Goal: Task Accomplishment & Management: Use online tool/utility

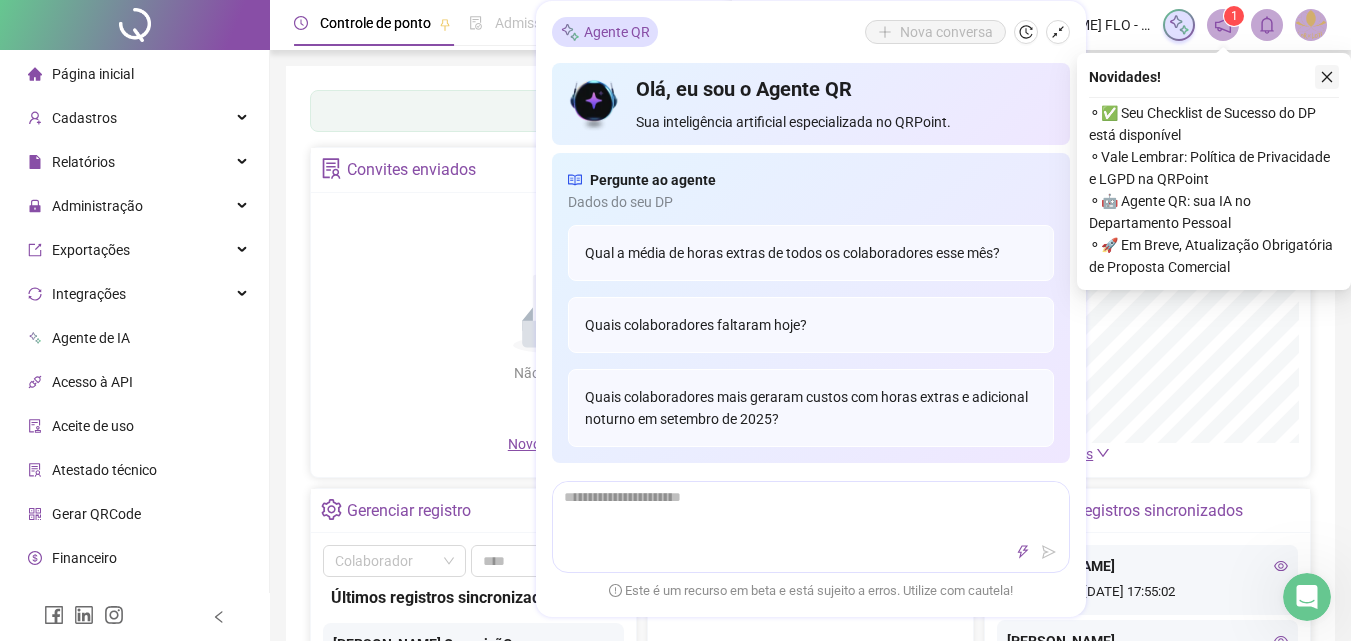
click at [1326, 74] on icon "close" at bounding box center [1327, 77] width 14 height 14
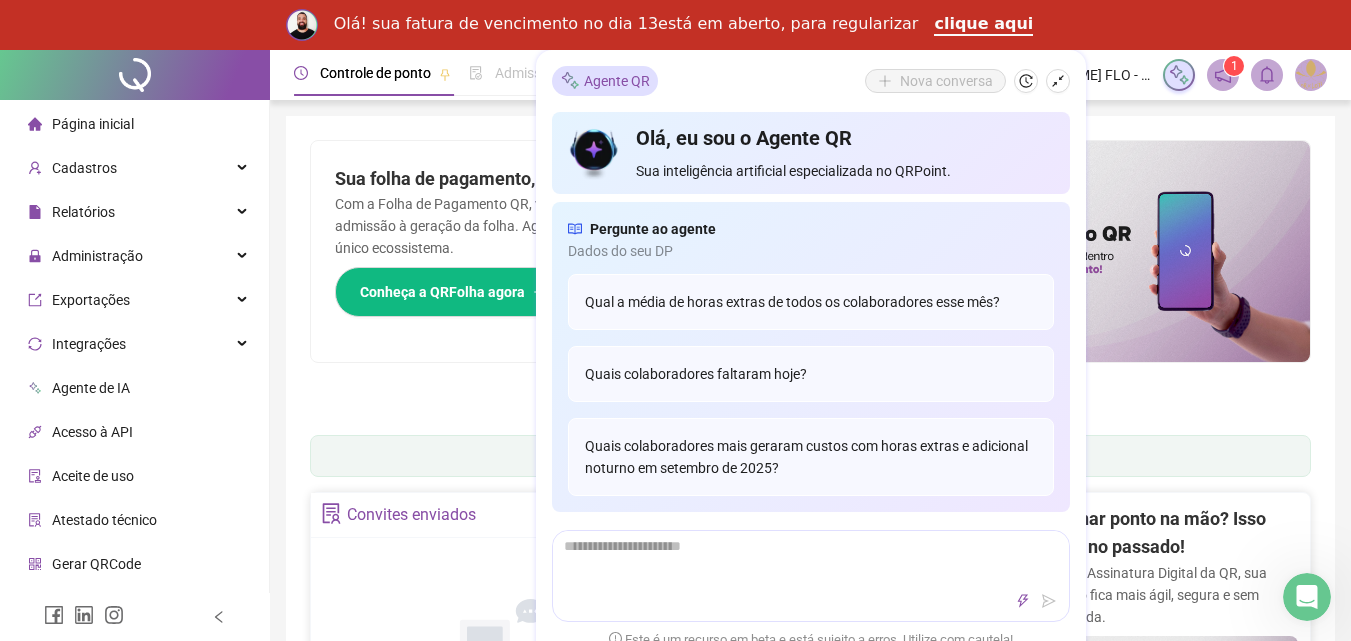
click at [481, 516] on div "Convites enviados" at bounding box center [485, 515] width 348 height 45
click at [1164, 402] on ul "1 2 3 4 5 6 7" at bounding box center [810, 403] width 1001 height 10
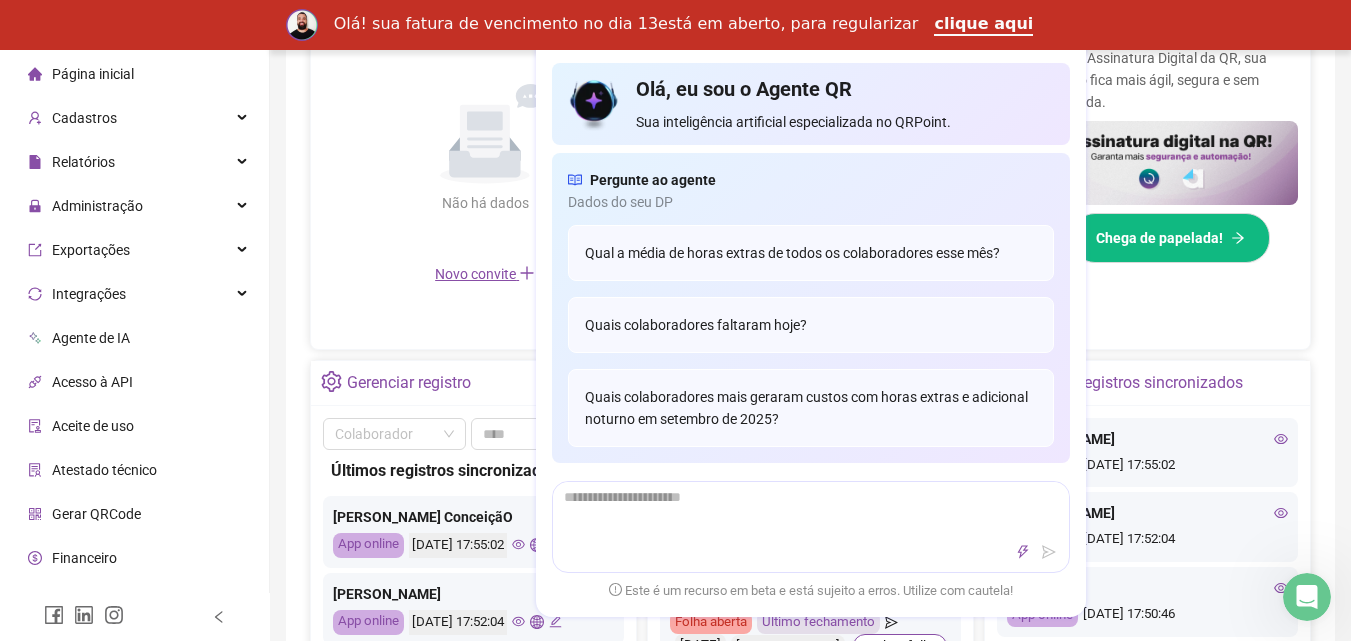
scroll to position [462, 0]
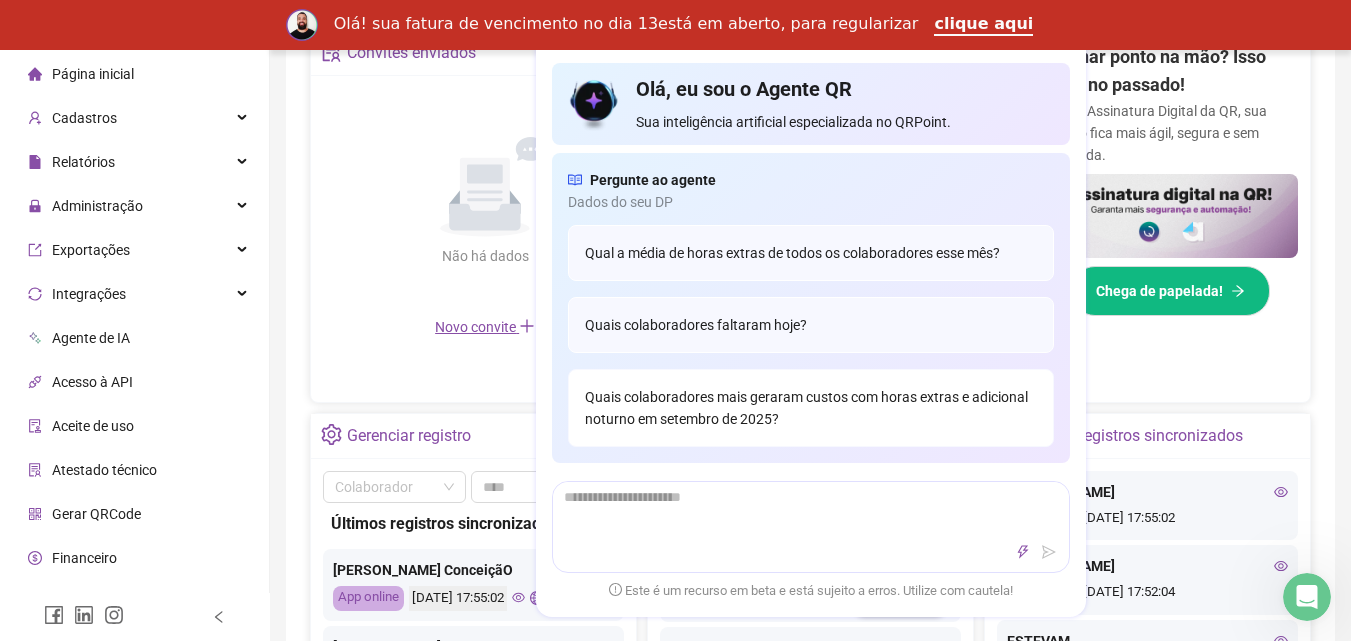
click at [767, 396] on div "Quais colaboradores mais geraram custos com horas extras e adicional noturno em…" at bounding box center [811, 408] width 486 height 78
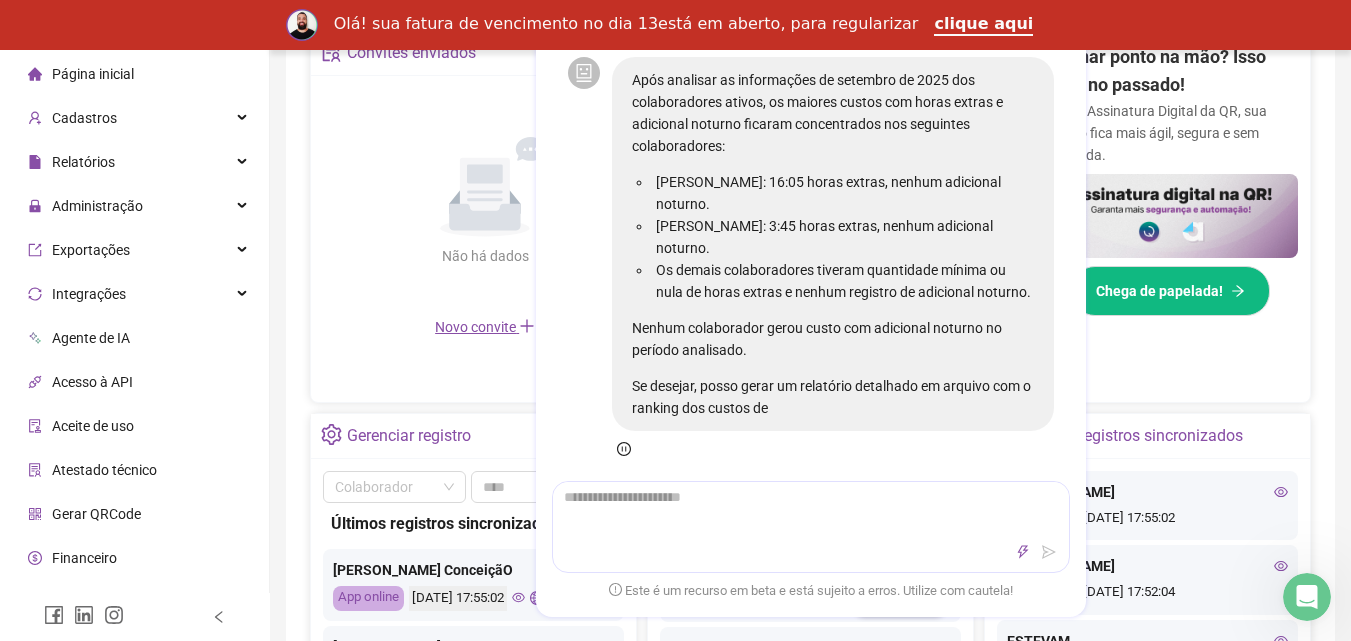
scroll to position [52, 0]
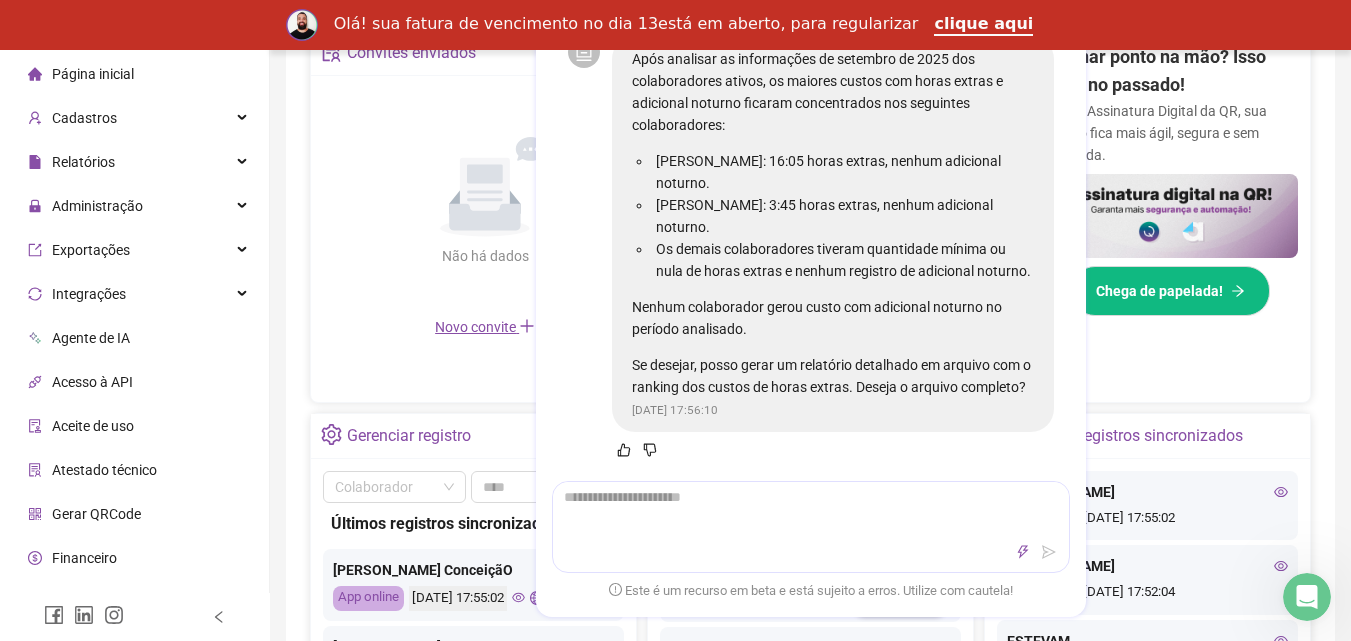
click at [489, 416] on div "Gerenciar registro Abrir registro" at bounding box center [473, 436] width 325 height 45
click at [495, 407] on main "Convites enviados Não há dados Não há dados Novo convite Dashboard de jornada G…" at bounding box center [810, 405] width 1001 height 750
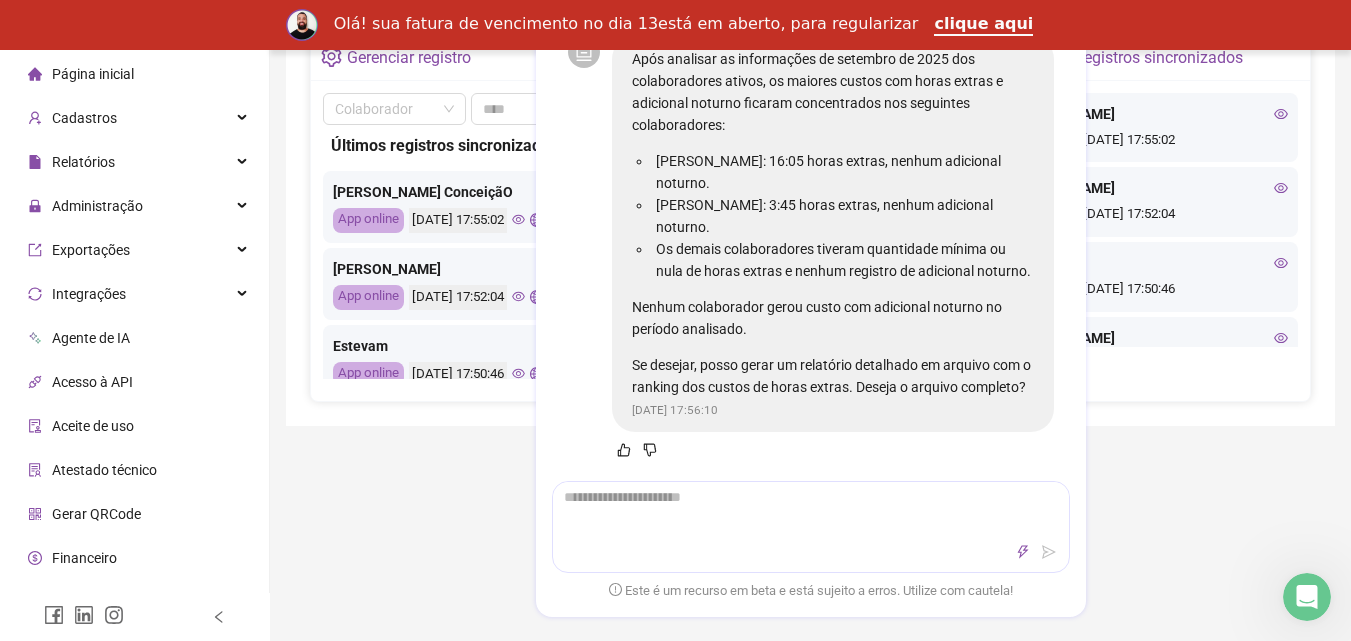
scroll to position [728, 0]
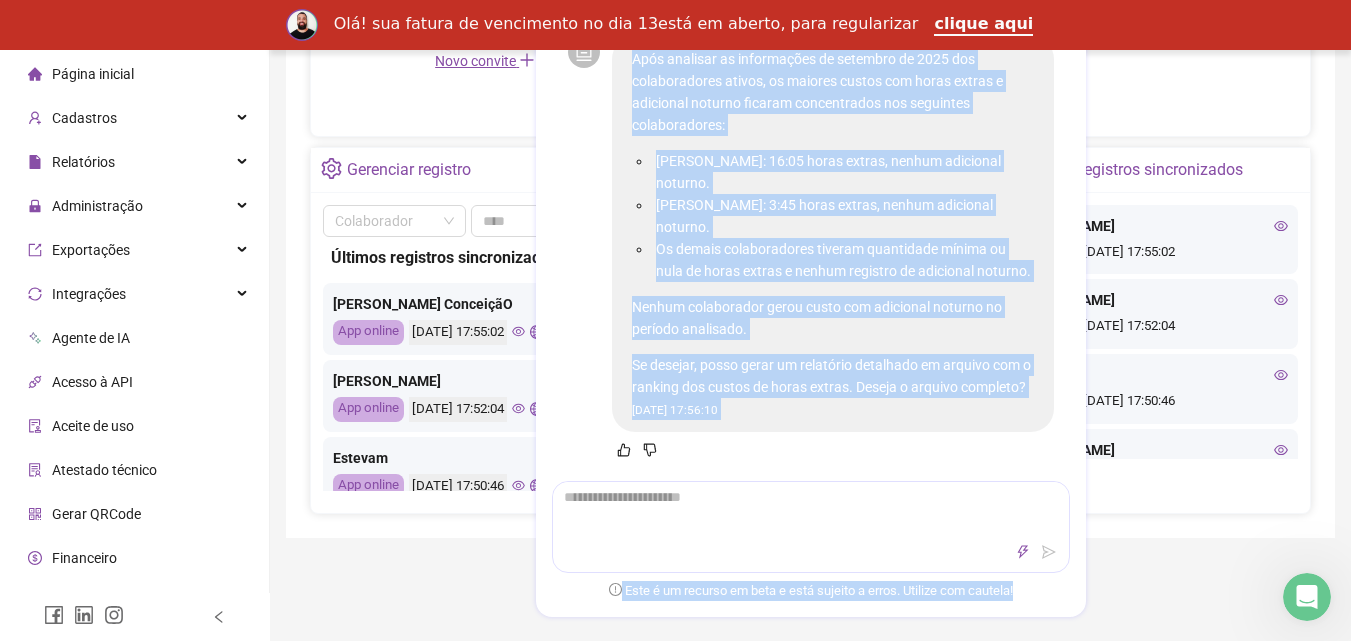
drag, startPoint x: 1082, startPoint y: 613, endPoint x: 1076, endPoint y: 596, distance: 18.0
click at [1076, 602] on div "Controle de ponto Admissão digital Gestão de férias Painel do DP Folha de pagam…" at bounding box center [810, 346] width 1081 height 2048
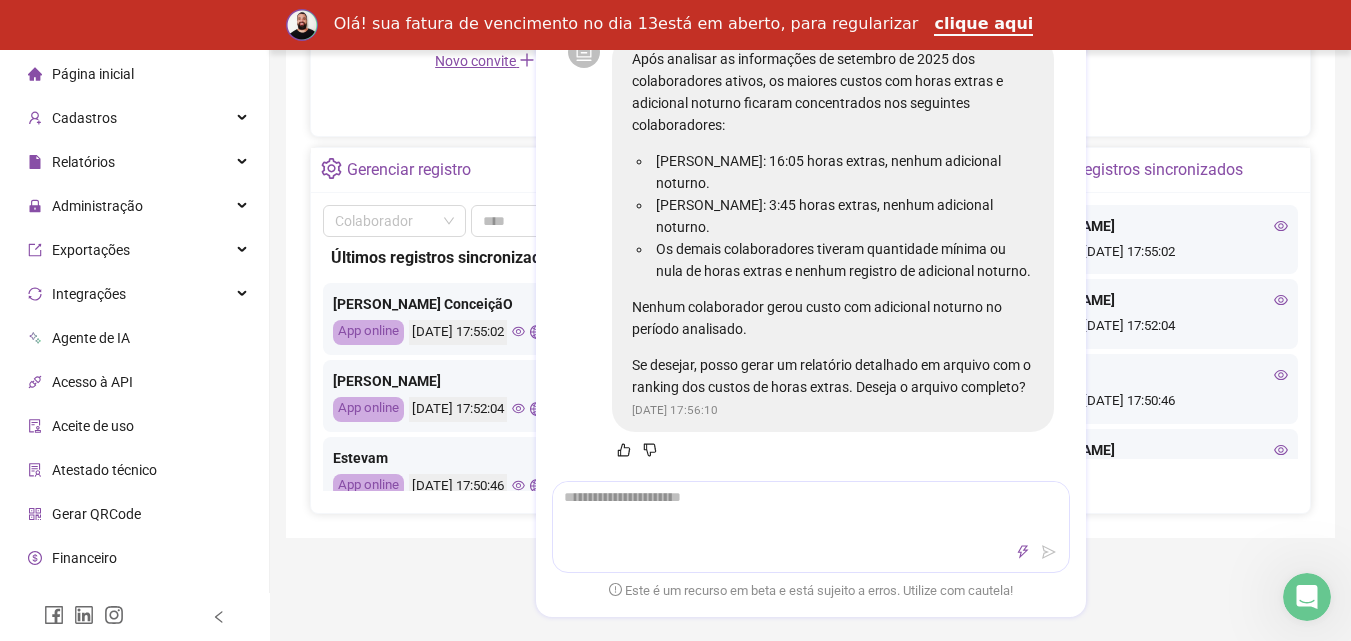
click at [1118, 608] on div "Controle de ponto Admissão digital Gestão de férias Painel do DP Folha de pagam…" at bounding box center [810, 346] width 1081 height 2048
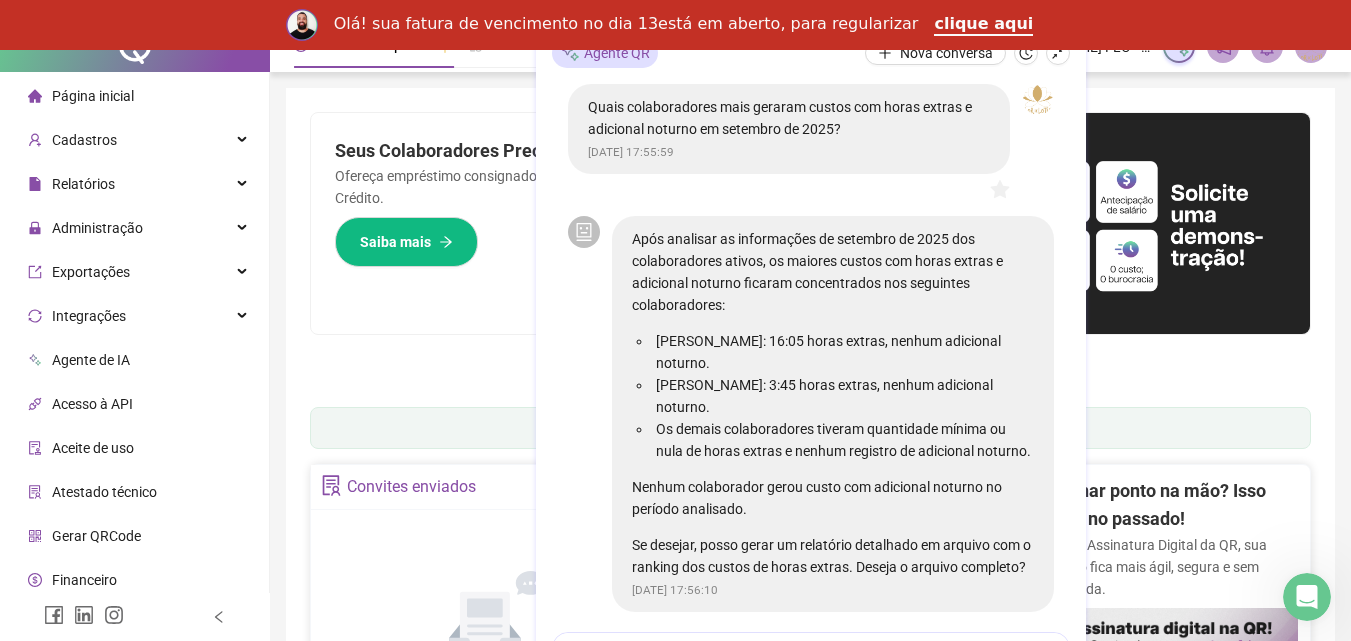
scroll to position [0, 0]
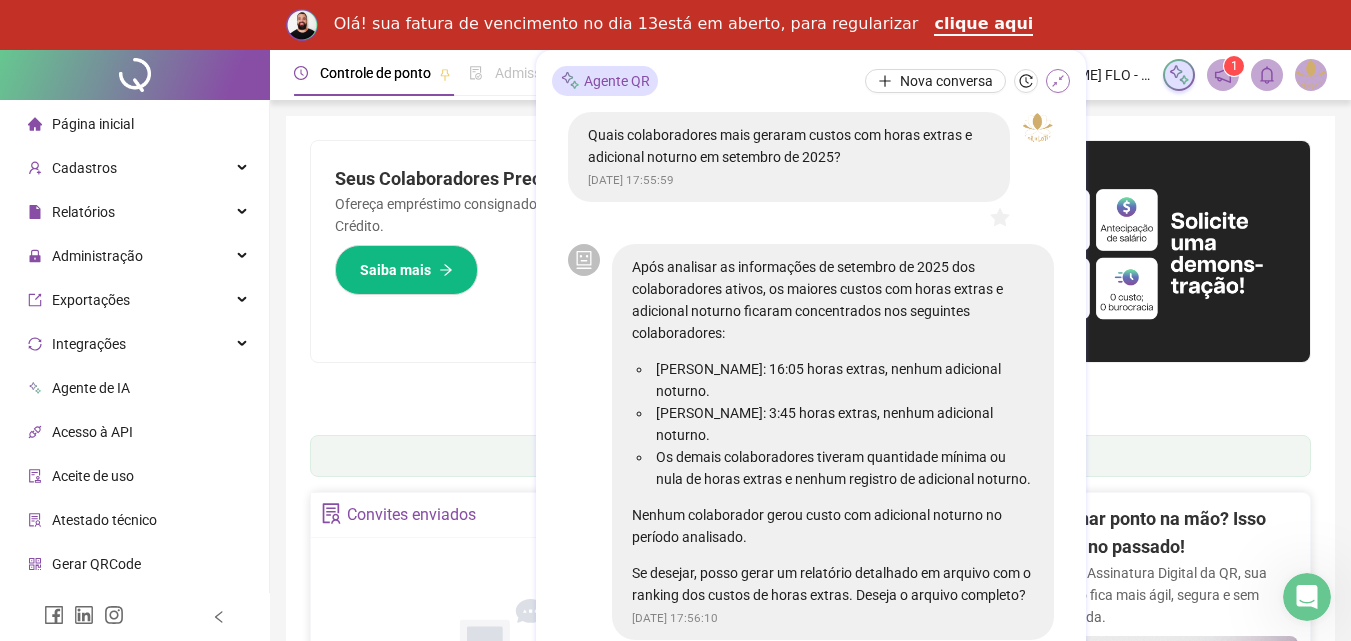
click at [1060, 79] on icon "shrink" at bounding box center [1058, 81] width 12 height 12
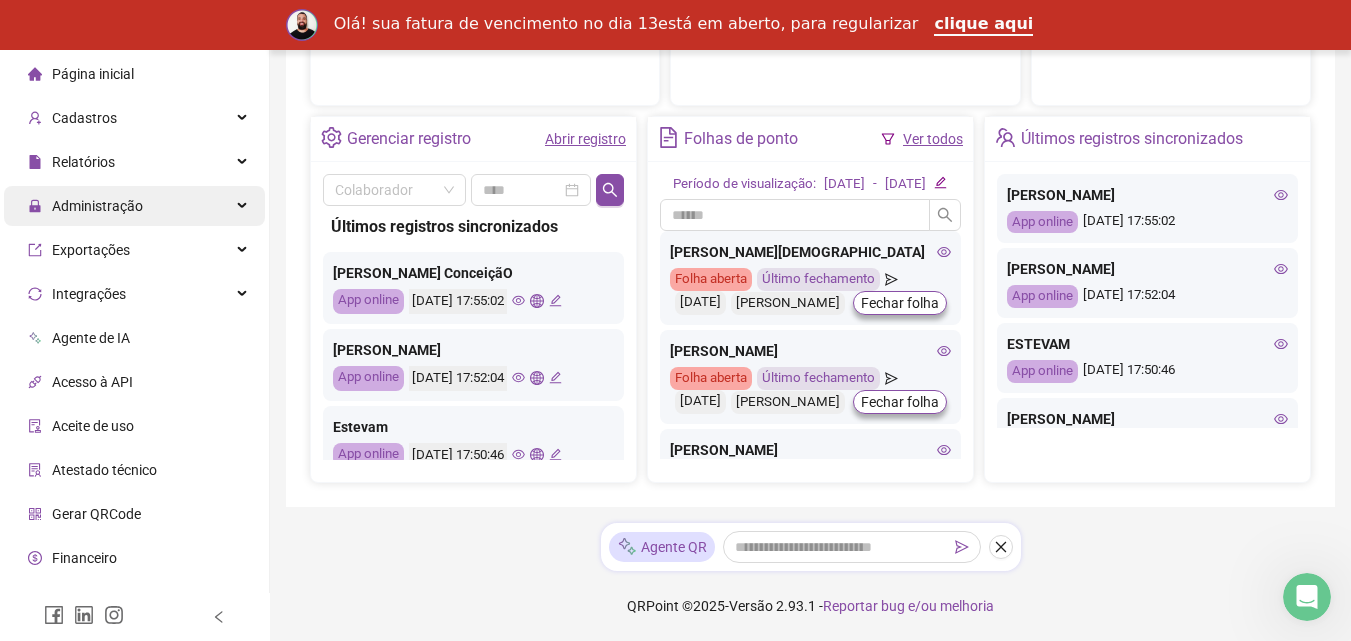
click at [96, 199] on span "Administração" at bounding box center [97, 206] width 91 height 16
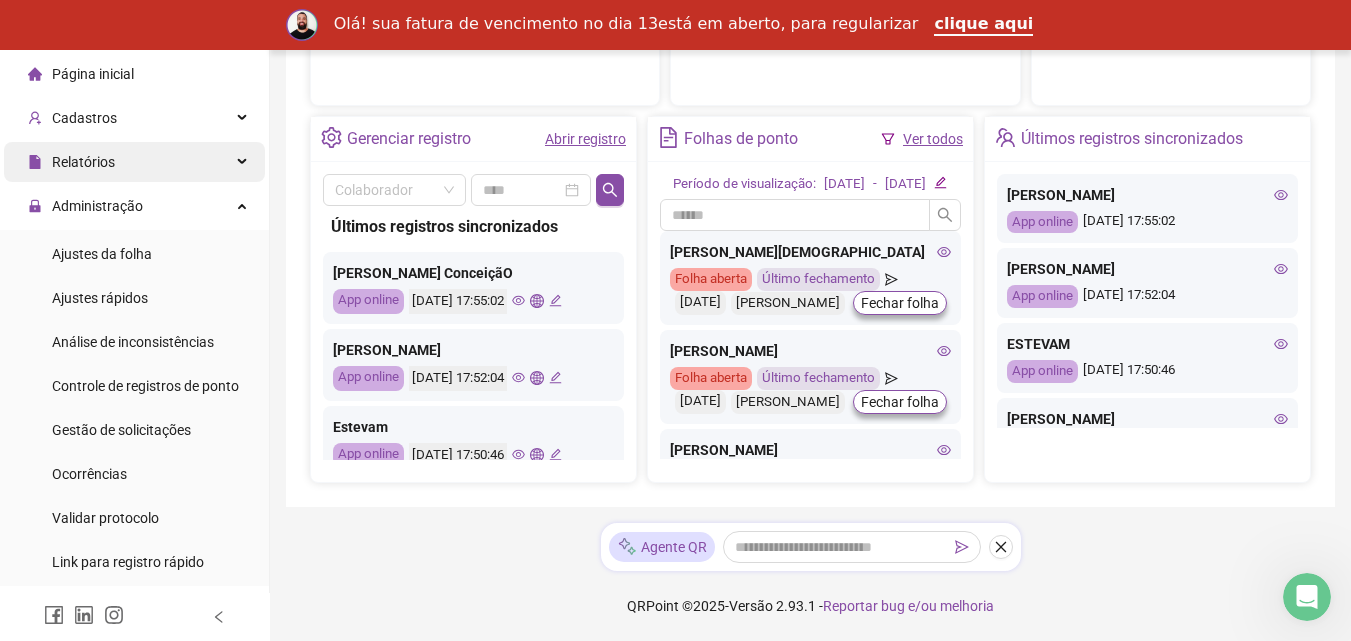
click at [118, 159] on div "Relatórios" at bounding box center [134, 162] width 261 height 40
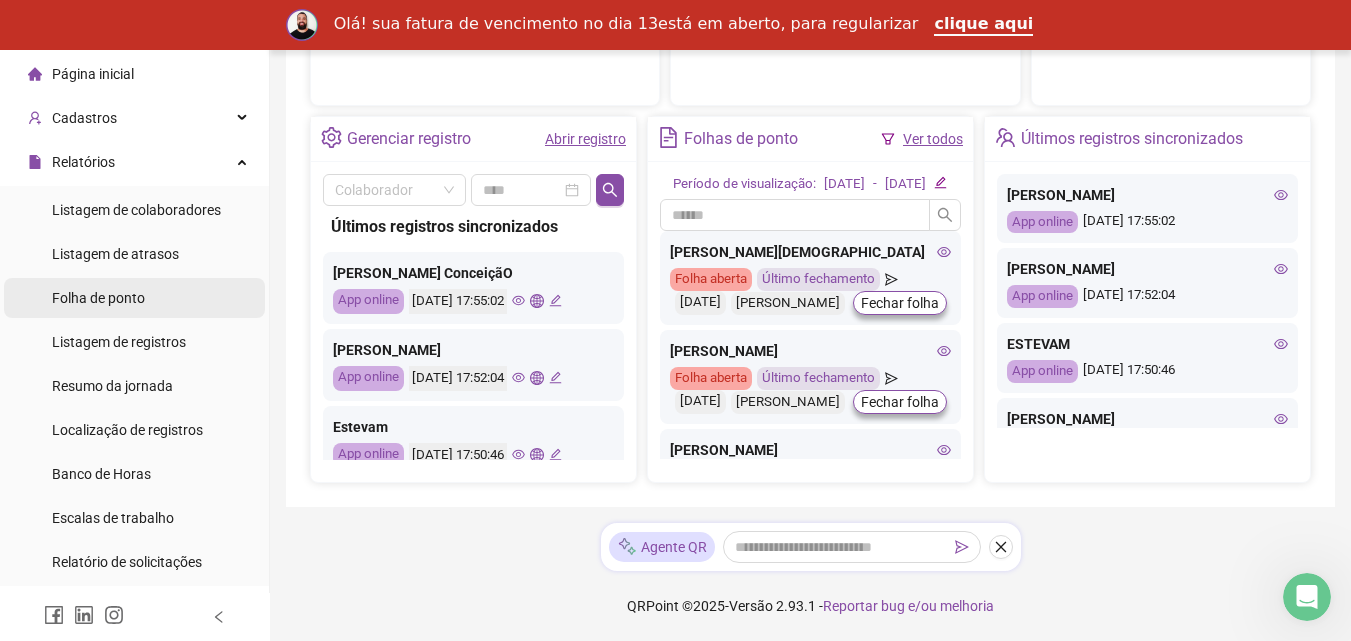
click at [136, 298] on span "Folha de ponto" at bounding box center [98, 298] width 93 height 16
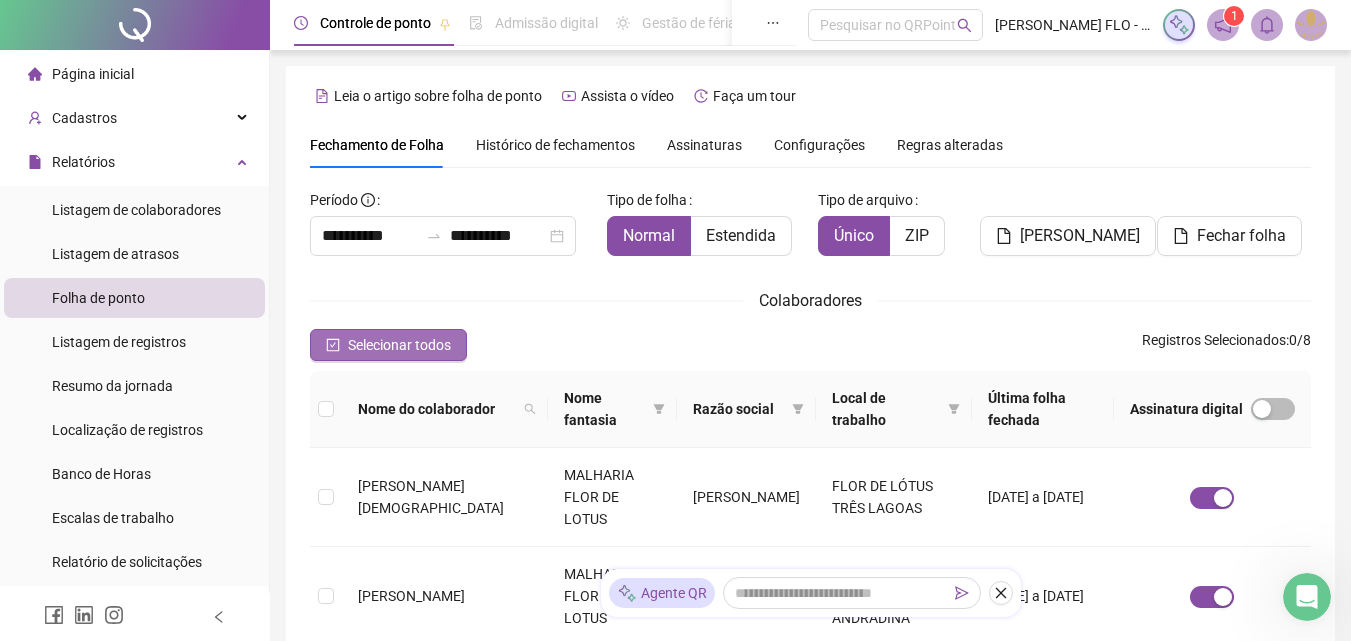
click at [327, 347] on icon "check-square" at bounding box center [333, 345] width 13 height 13
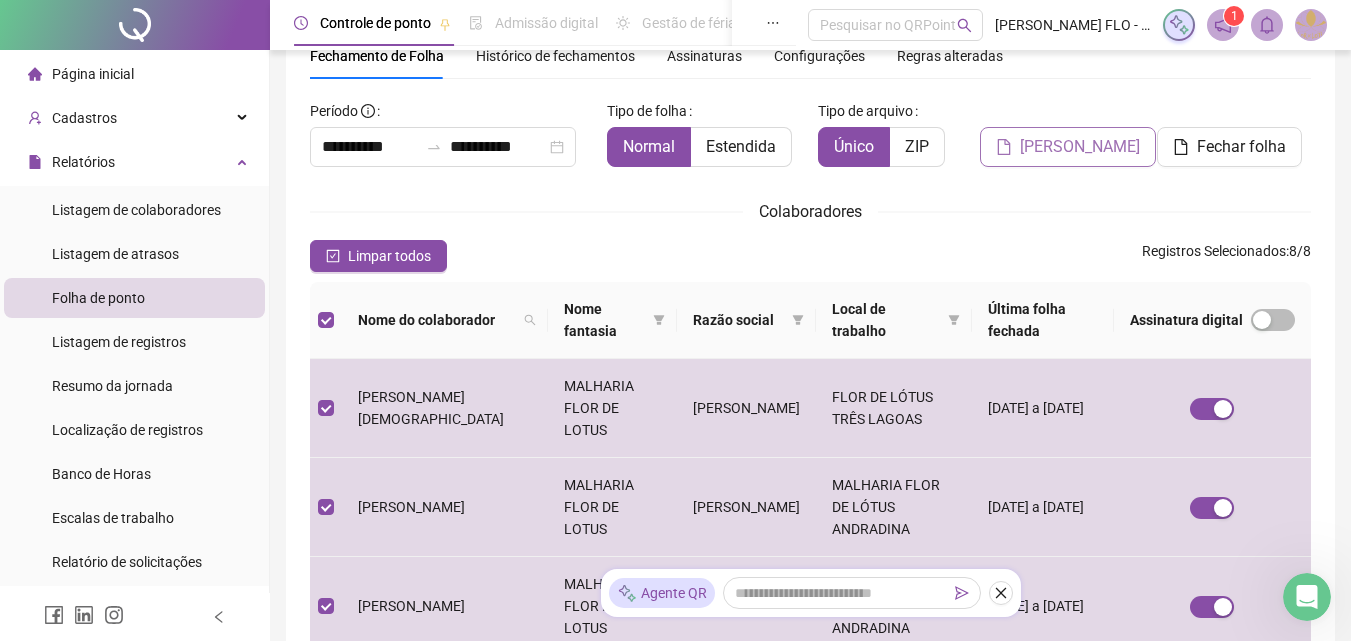
click at [1055, 147] on span "[PERSON_NAME]" at bounding box center [1080, 147] width 120 height 24
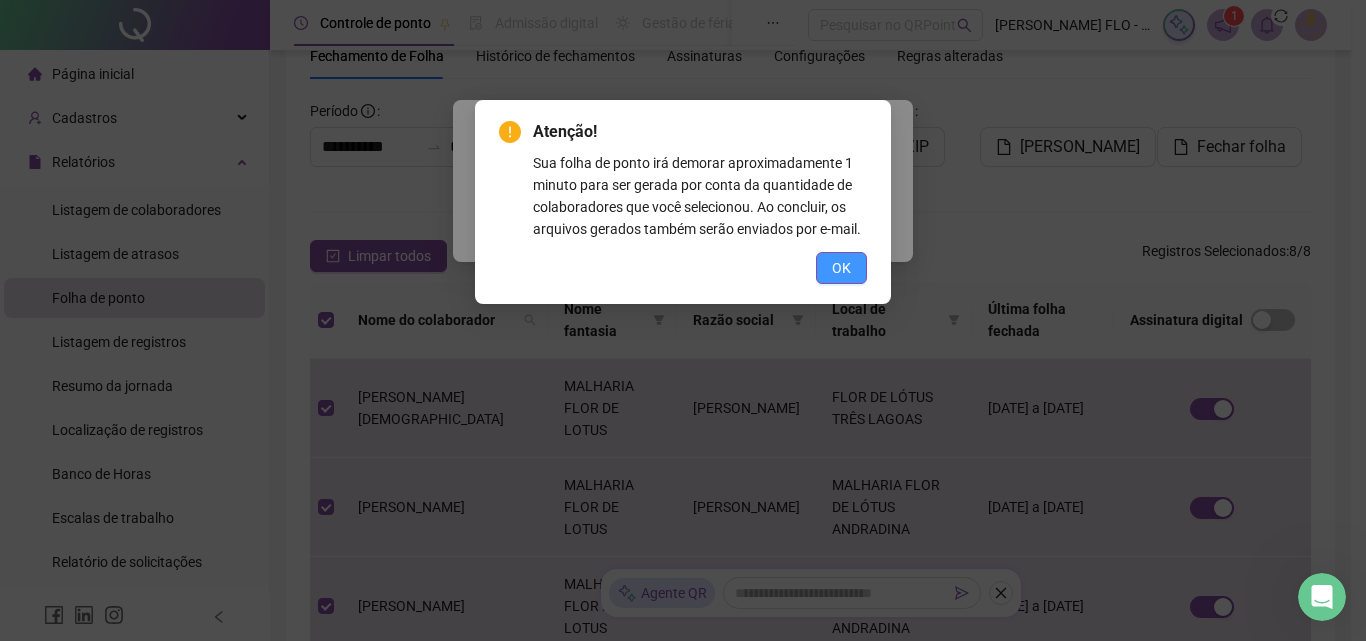
click at [827, 264] on button "OK" at bounding box center [841, 268] width 51 height 32
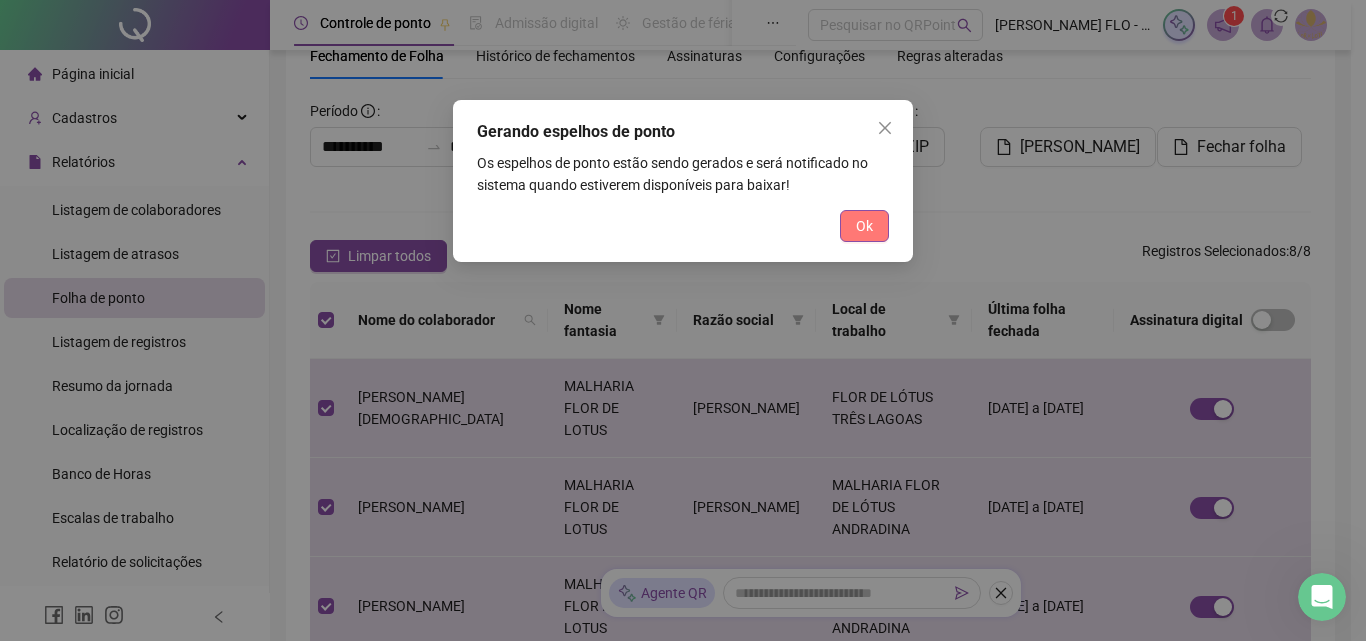
click at [856, 218] on span "Ok" at bounding box center [864, 226] width 17 height 22
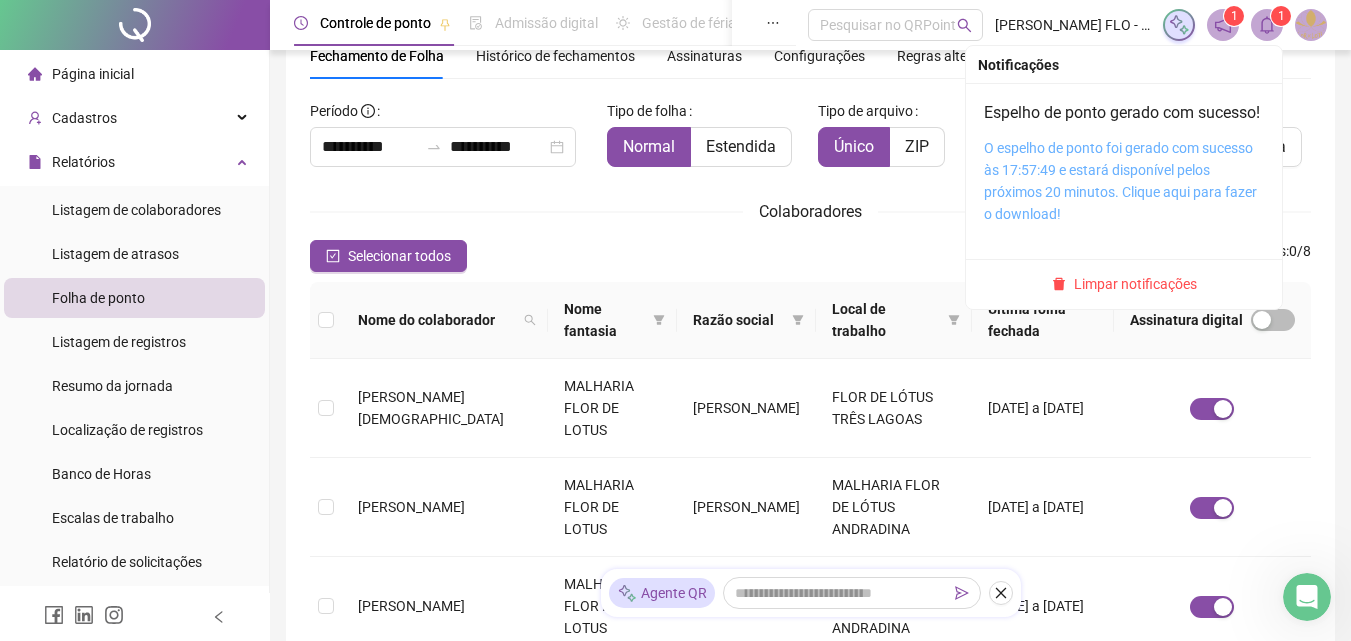
click at [1132, 171] on link "O espelho de ponto foi gerado com sucesso às 17:57:49 e estará disponível pelos…" at bounding box center [1120, 181] width 273 height 82
